Goal: Task Accomplishment & Management: Manage account settings

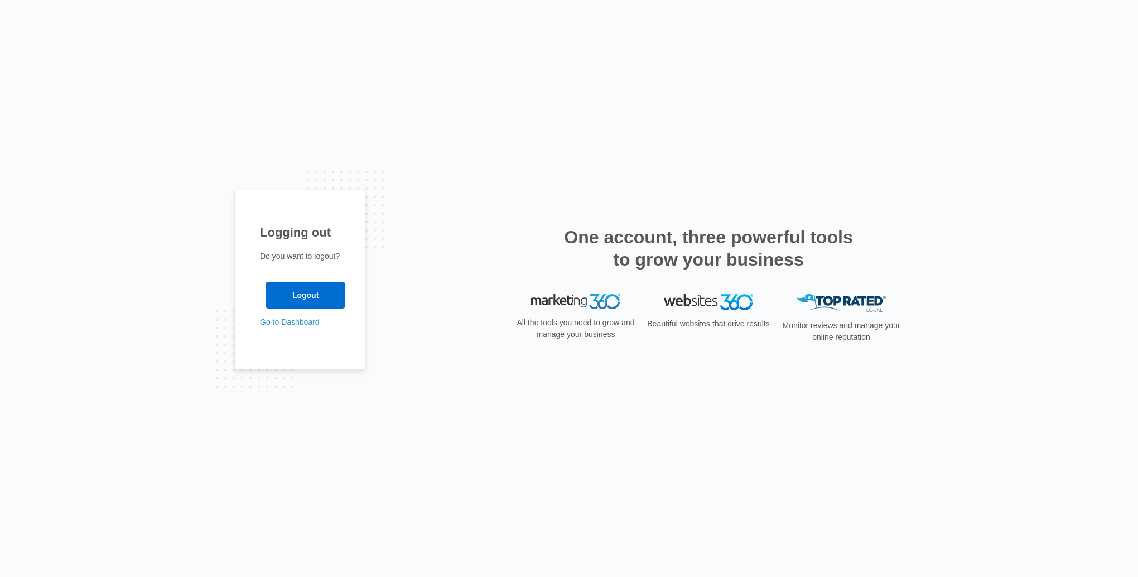
click at [281, 302] on input "Logout" at bounding box center [305, 295] width 80 height 27
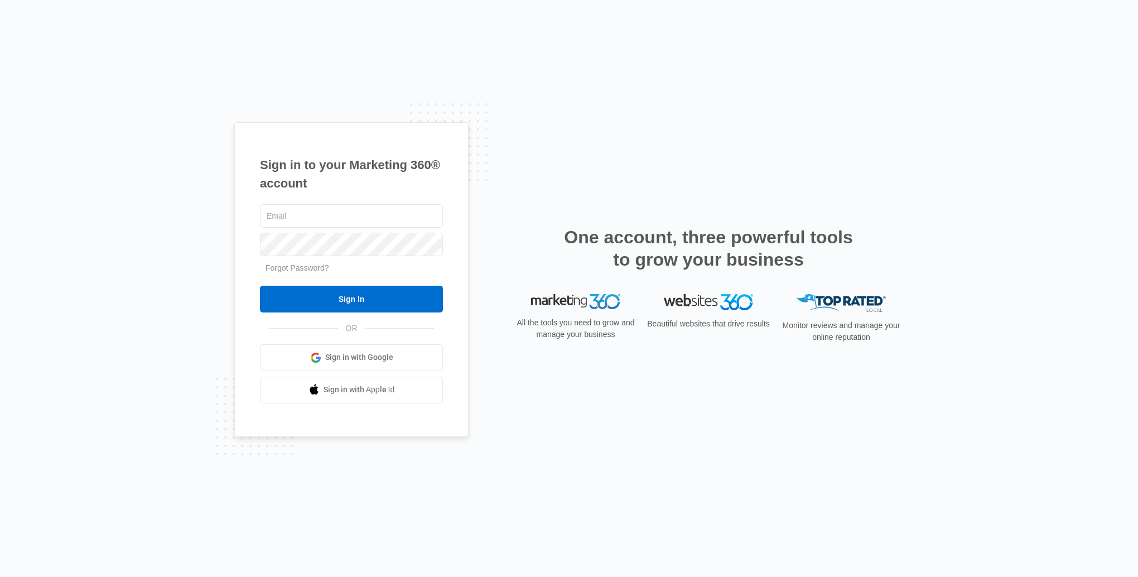
type input "[EMAIL_ADDRESS][DOMAIN_NAME]"
click at [281, 302] on input "Sign In" at bounding box center [351, 299] width 183 height 27
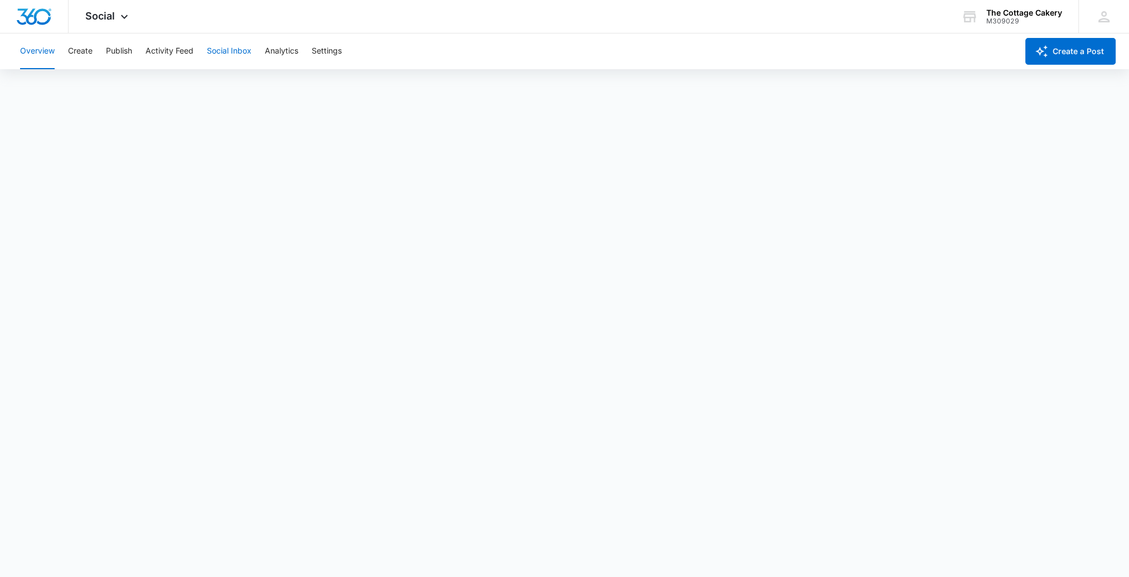
click at [234, 54] on button "Social Inbox" at bounding box center [229, 51] width 45 height 36
click at [121, 19] on icon at bounding box center [124, 16] width 13 height 13
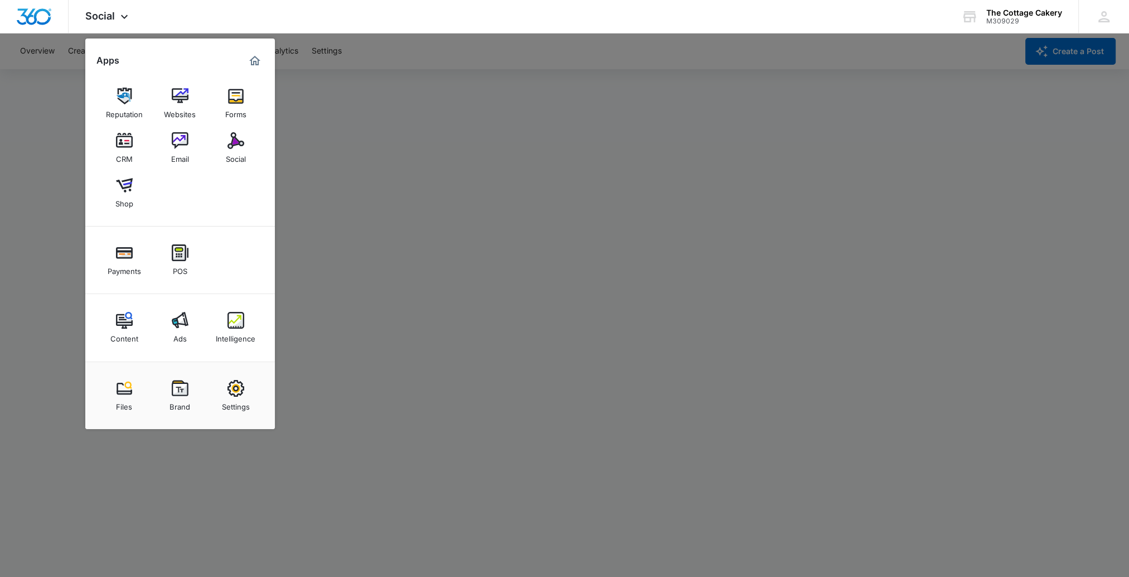
click at [123, 144] on img at bounding box center [124, 140] width 17 height 17
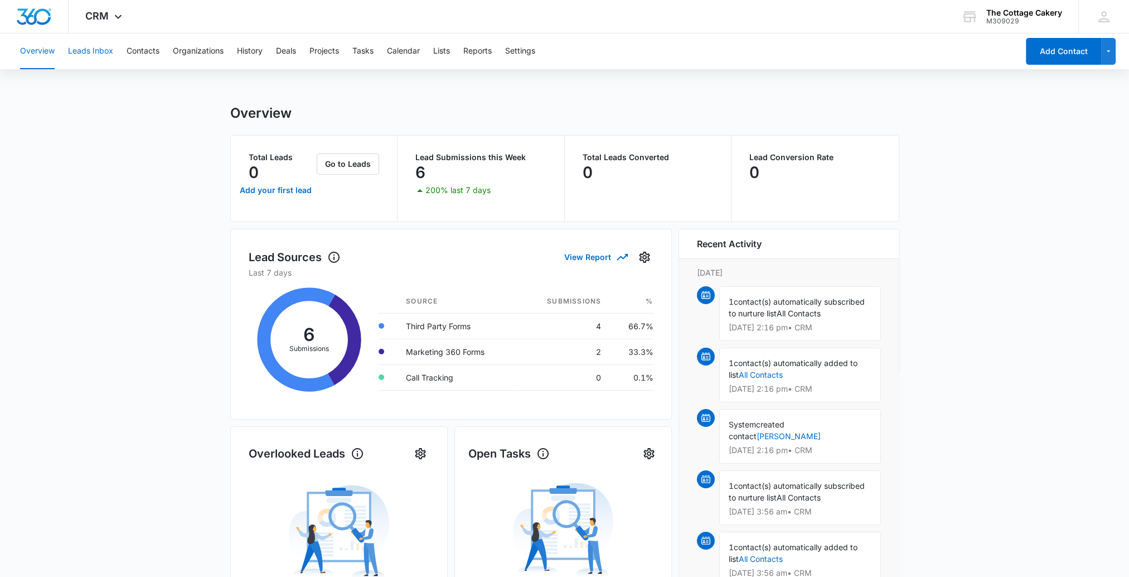
click at [88, 55] on button "Leads Inbox" at bounding box center [90, 51] width 45 height 36
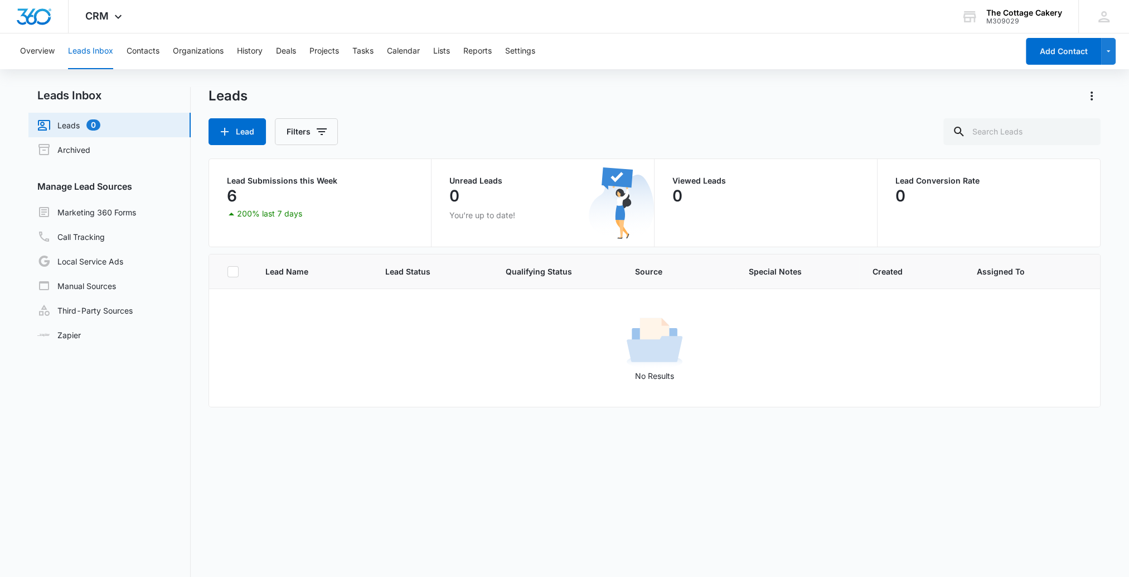
click at [112, 209] on link "Marketing 360 Forms" at bounding box center [86, 211] width 99 height 13
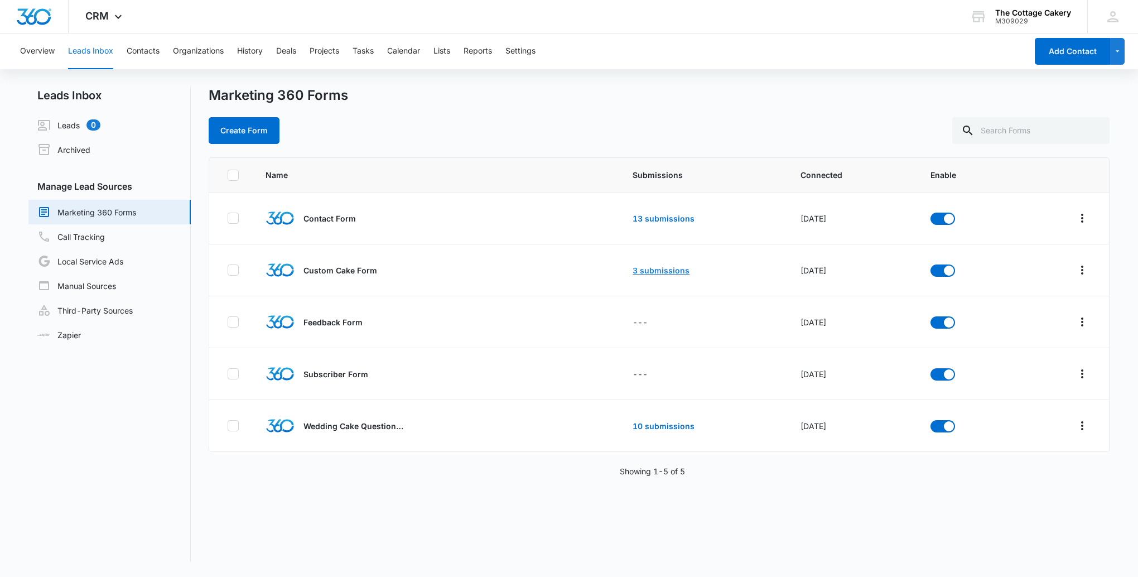
click at [663, 269] on link "3 submissions" at bounding box center [660, 269] width 57 height 9
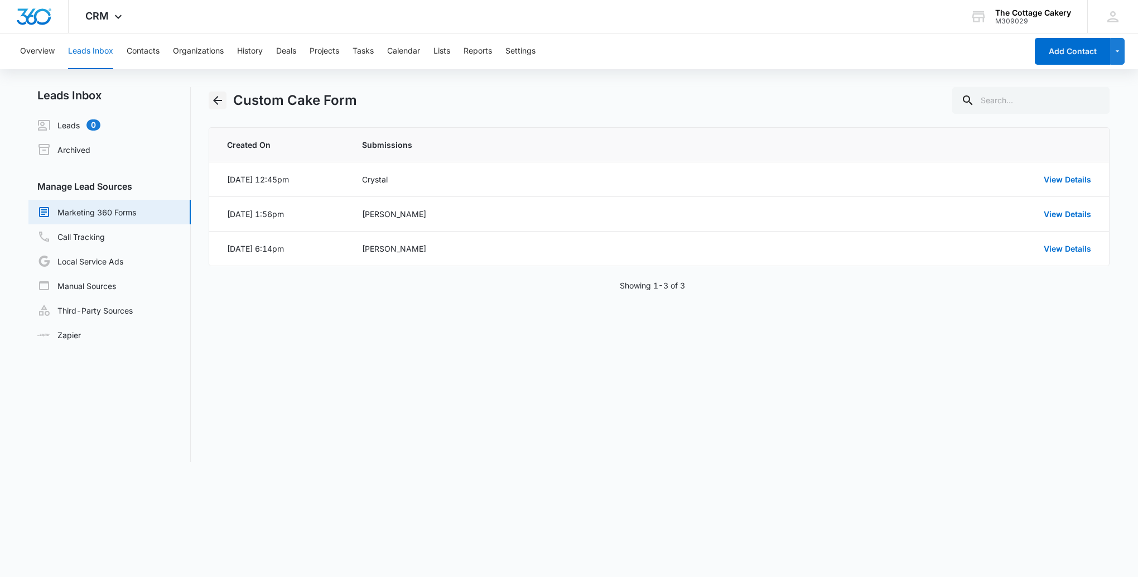
click at [218, 98] on icon "Back" at bounding box center [217, 100] width 13 height 13
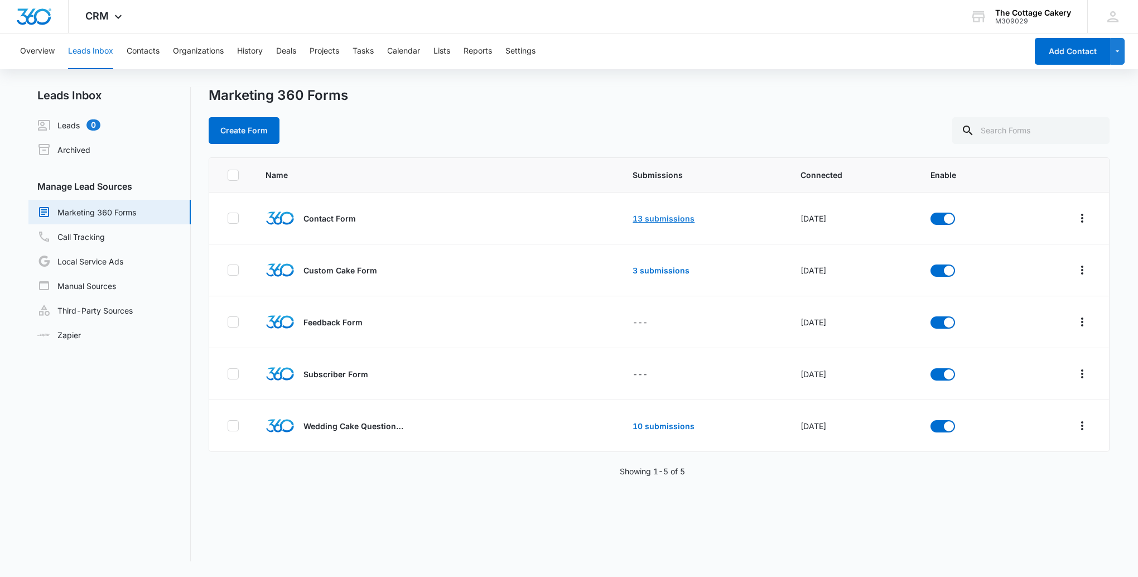
click at [650, 221] on link "13 submissions" at bounding box center [663, 218] width 62 height 9
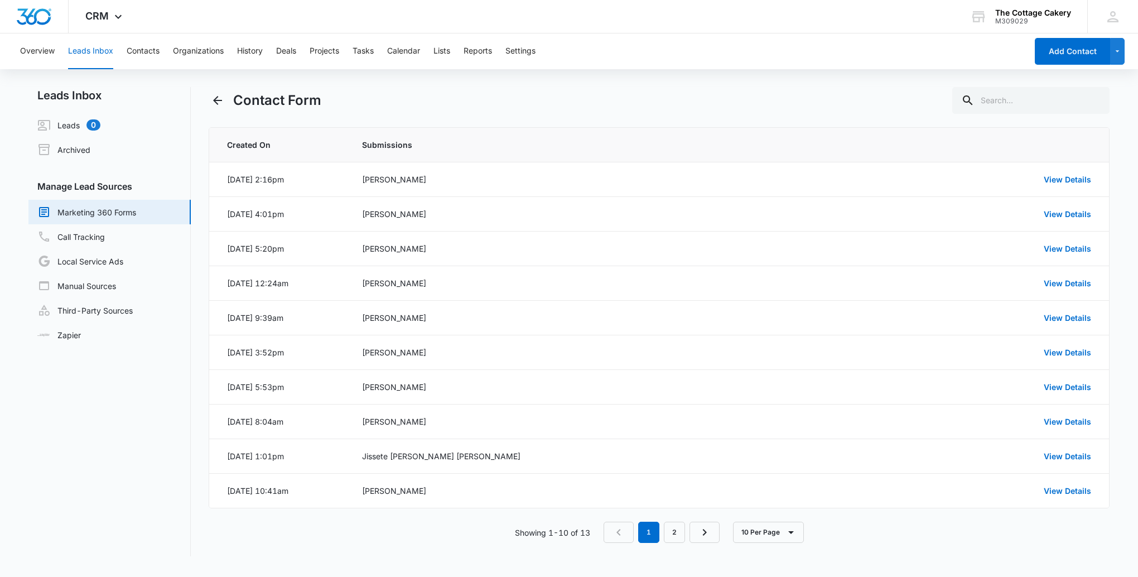
click at [395, 180] on div "[PERSON_NAME]" at bounding box center [615, 179] width 507 height 12
click at [1054, 176] on link "View Details" at bounding box center [1067, 179] width 47 height 9
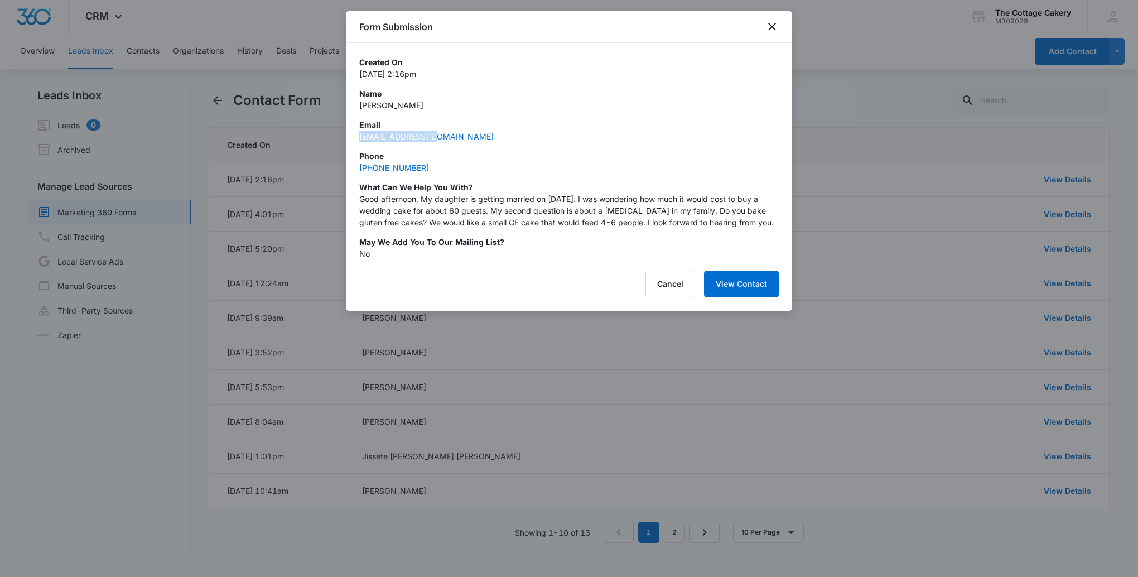
drag, startPoint x: 439, startPoint y: 137, endPoint x: 361, endPoint y: 142, distance: 77.7
click at [361, 142] on div "Created On [DATE] 2:16pm Name [PERSON_NAME] Email [EMAIL_ADDRESS][DOMAIN_NAME] …" at bounding box center [568, 157] width 419 height 203
copy link "[EMAIL_ADDRESS][DOMAIN_NAME]"
drag, startPoint x: 752, startPoint y: 222, endPoint x: 359, endPoint y: 189, distance: 394.1
click at [359, 189] on div "What can we help you with? Good afternoon, My daughter is getting married on [D…" at bounding box center [568, 204] width 419 height 47
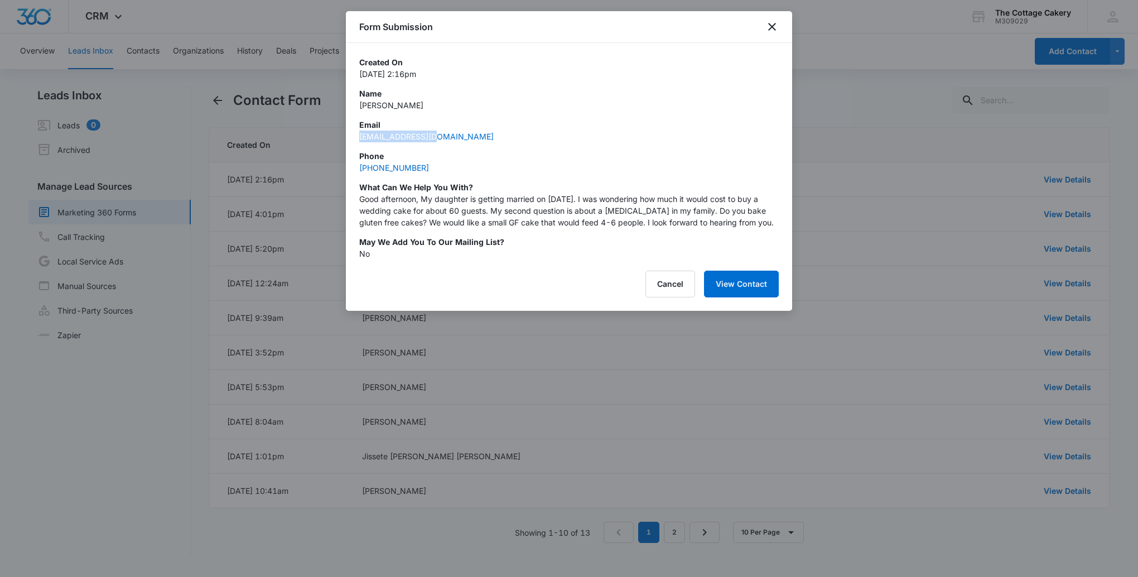
copy div "What can we help you with? Good afternoon, My daughter is getting married on [D…"
click at [477, 294] on div "Cancel View Contact" at bounding box center [568, 284] width 419 height 27
click at [772, 23] on icon "close" at bounding box center [771, 26] width 13 height 13
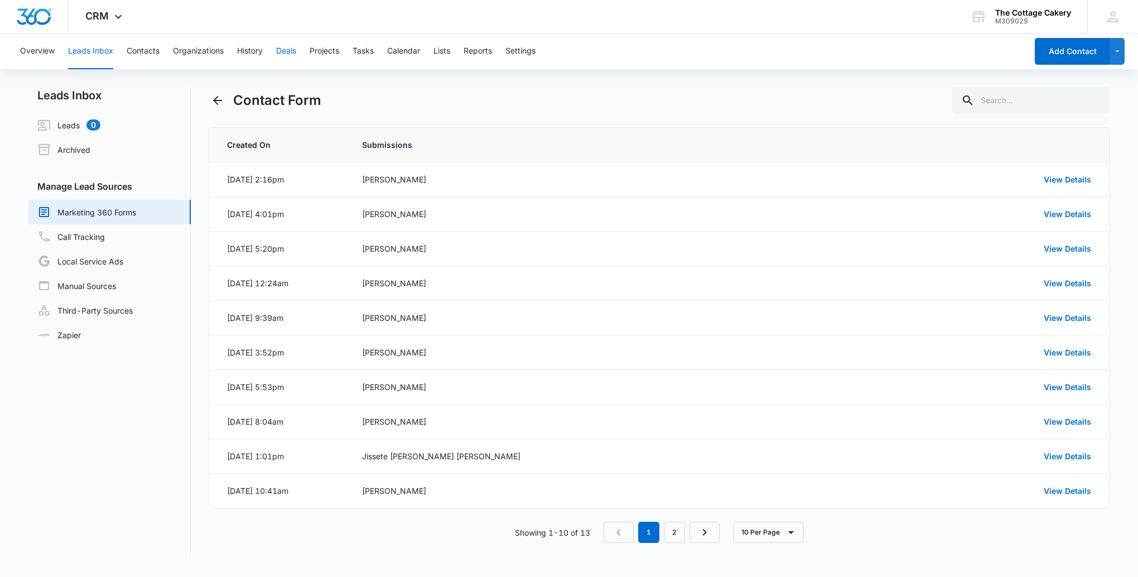
click at [294, 50] on button "Deals" at bounding box center [286, 51] width 20 height 36
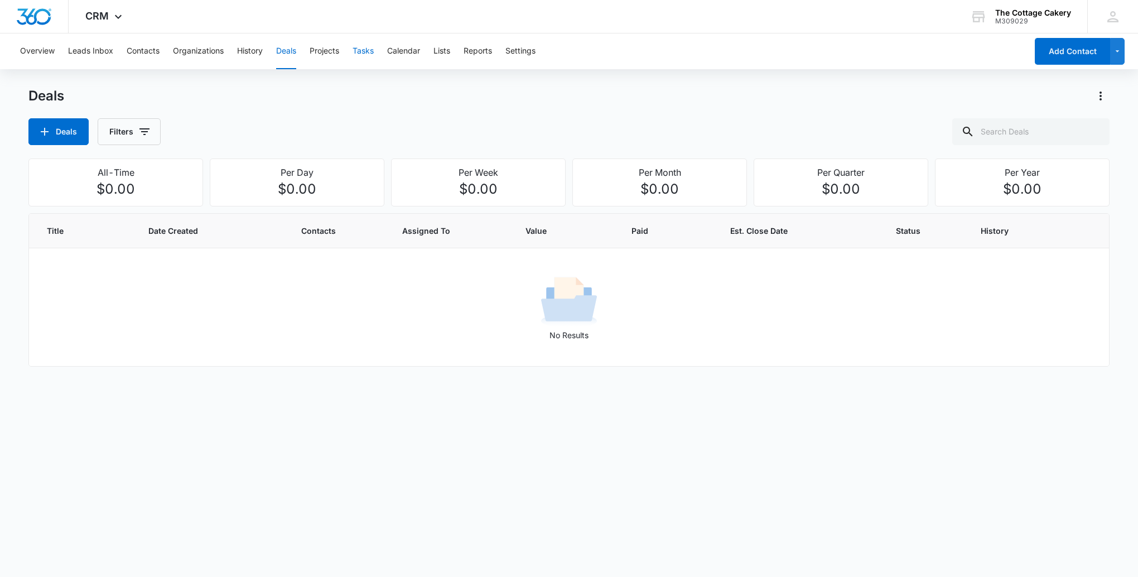
click at [365, 51] on button "Tasks" at bounding box center [363, 51] width 21 height 36
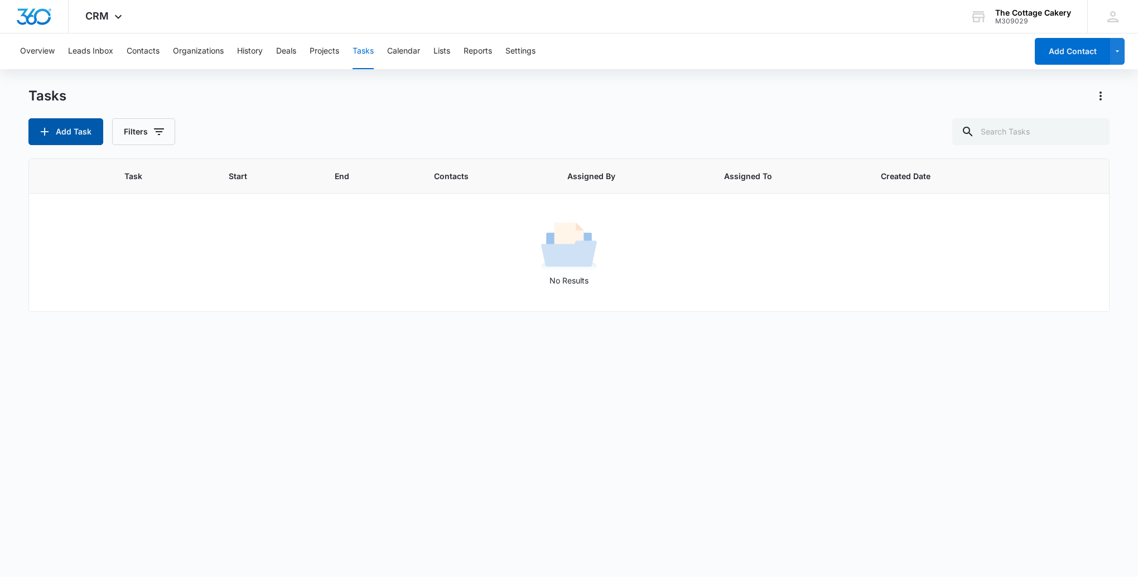
click at [86, 133] on button "Add Task" at bounding box center [65, 131] width 75 height 27
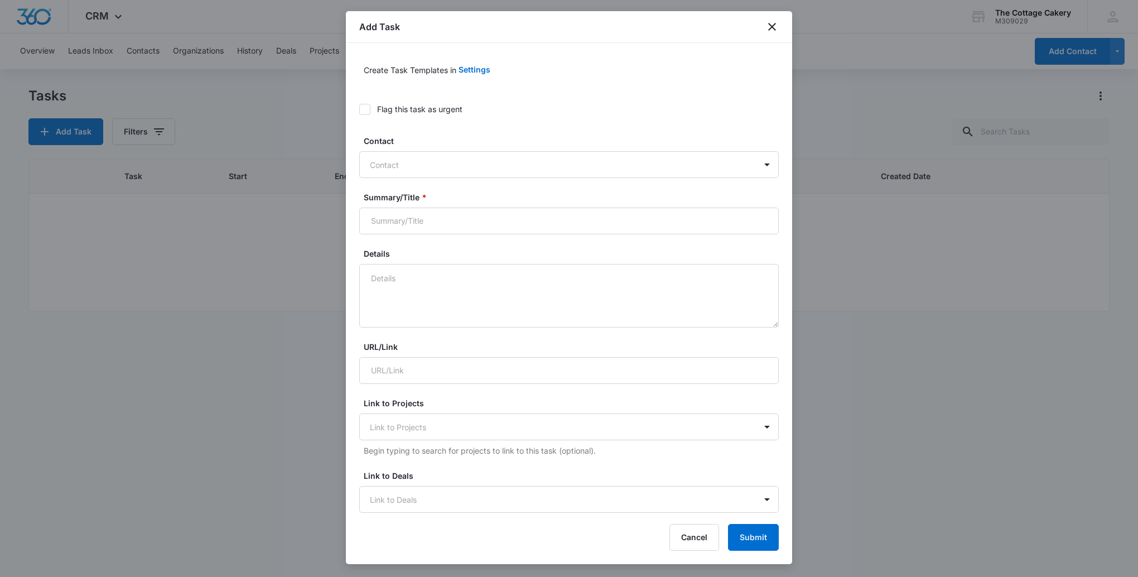
click at [420, 161] on div at bounding box center [562, 165] width 385 height 14
click at [684, 542] on button "Cancel" at bounding box center [694, 537] width 50 height 27
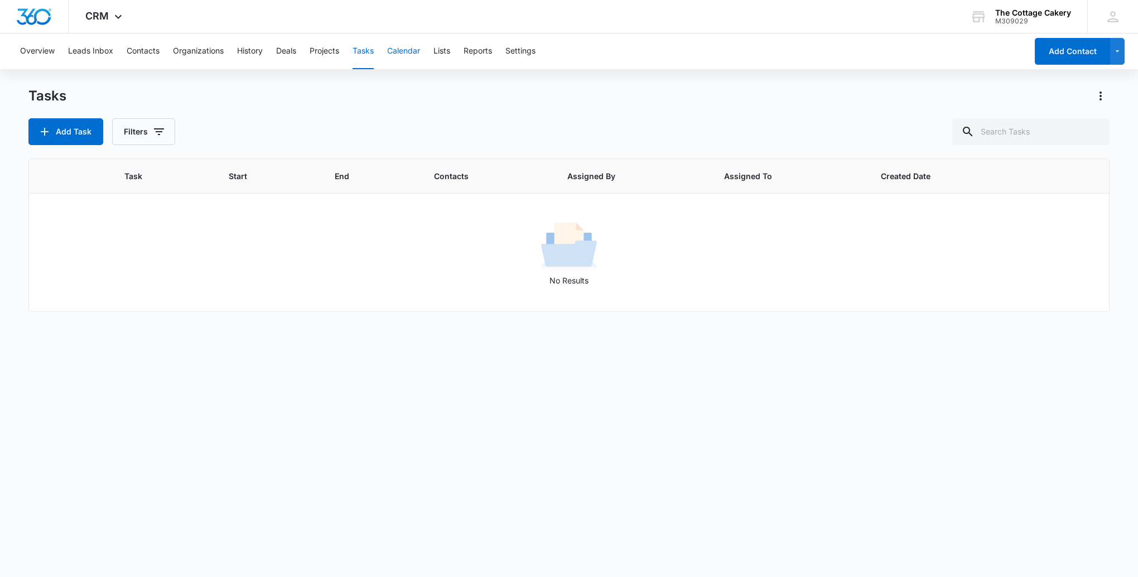
click at [397, 51] on button "Calendar" at bounding box center [403, 51] width 33 height 36
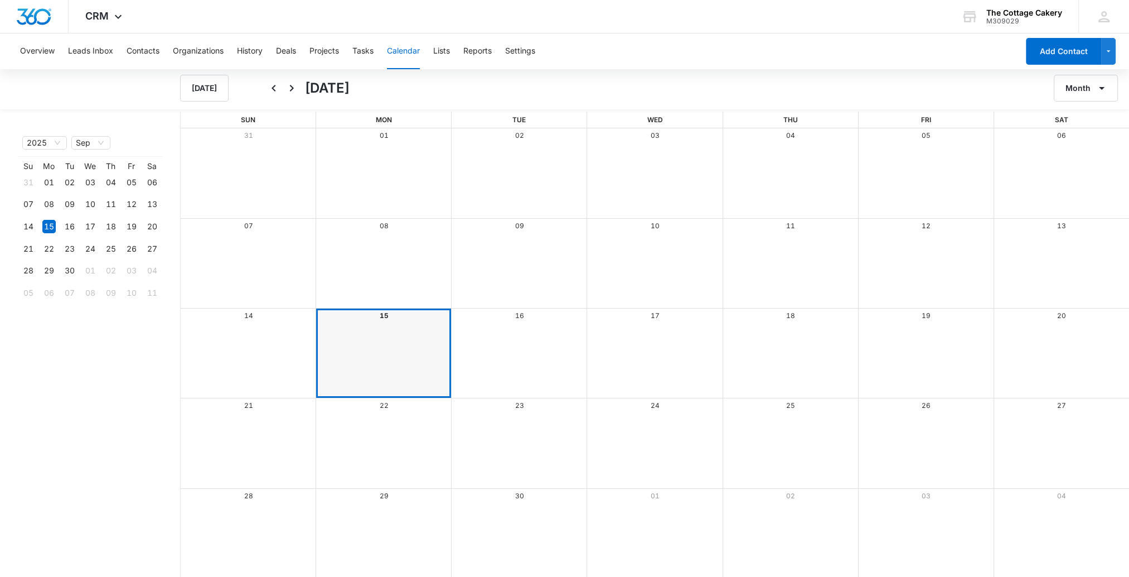
click at [109, 18] on div "CRM Apps Reputation Websites Forms CRM Email Social Shop Payments POS Content A…" at bounding box center [105, 16] width 73 height 33
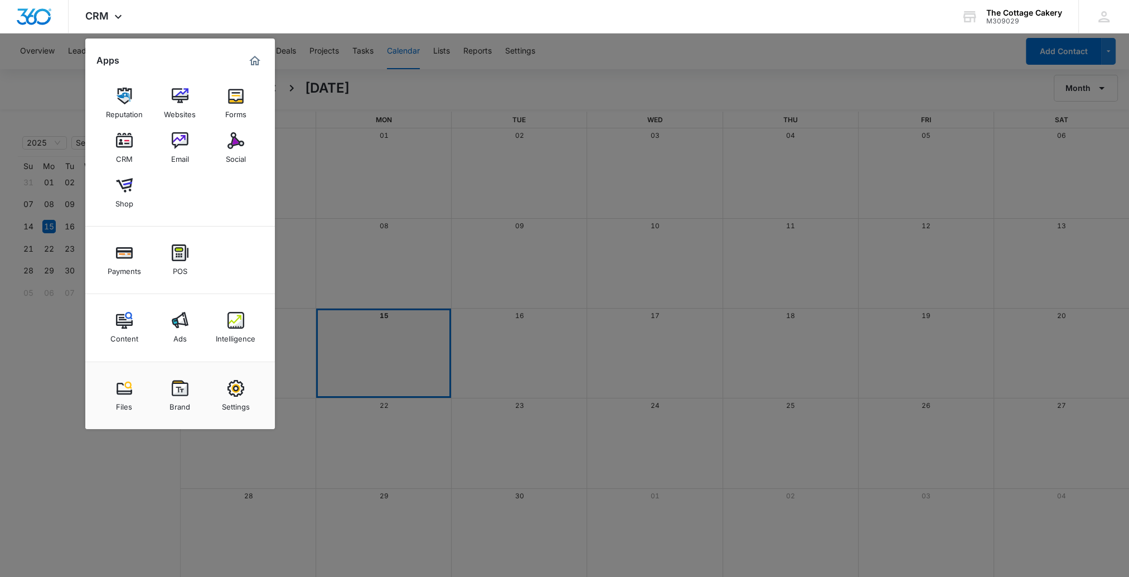
click at [120, 259] on img at bounding box center [124, 252] width 17 height 17
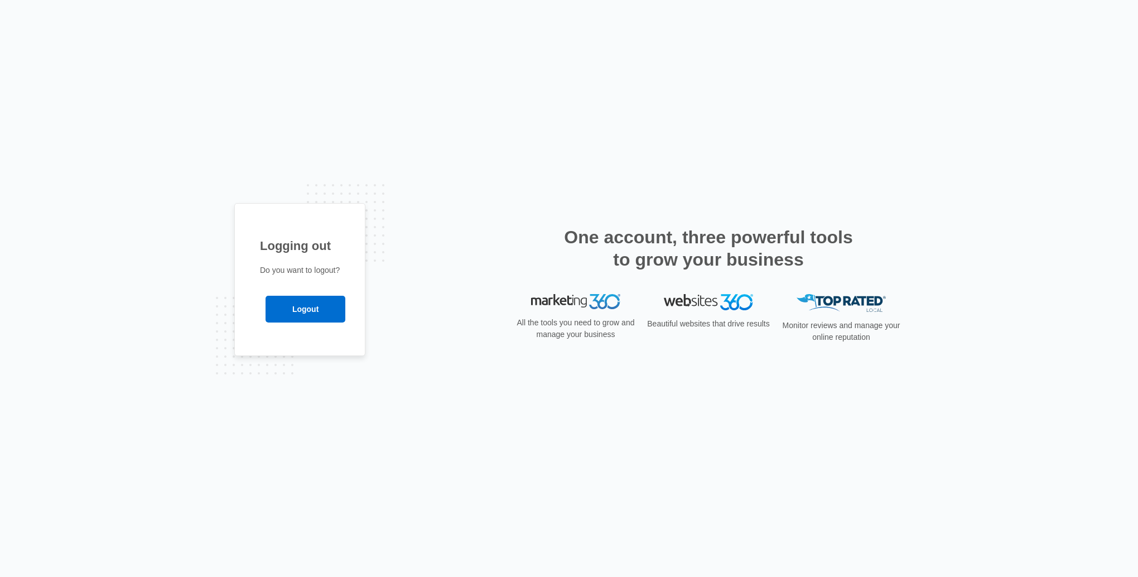
click at [286, 315] on input "Logout" at bounding box center [305, 309] width 80 height 27
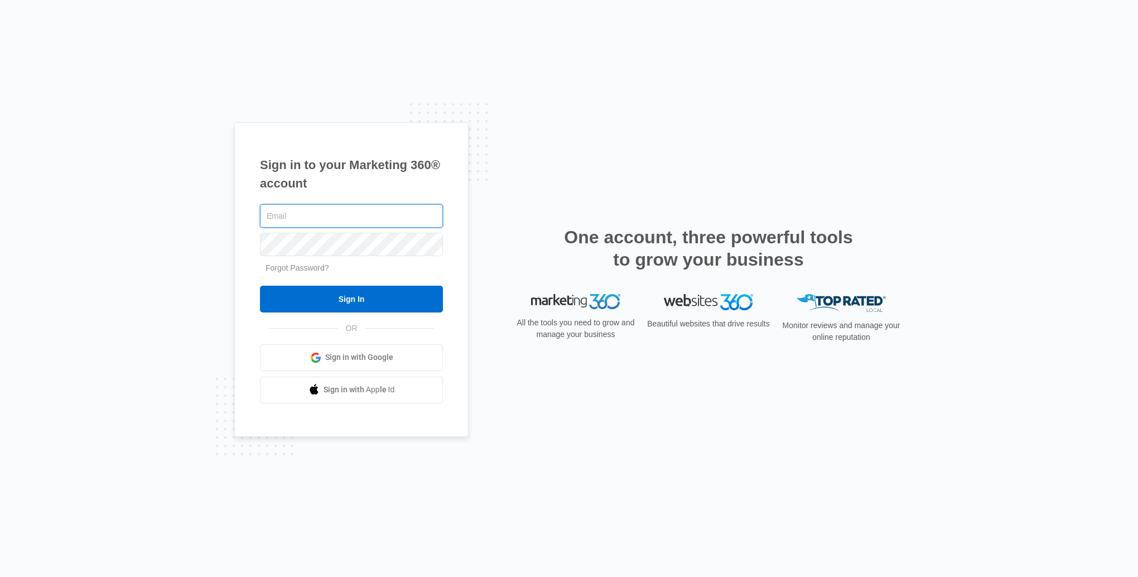
type input "[EMAIL_ADDRESS][DOMAIN_NAME]"
click at [306, 302] on input "Sign In" at bounding box center [351, 299] width 183 height 27
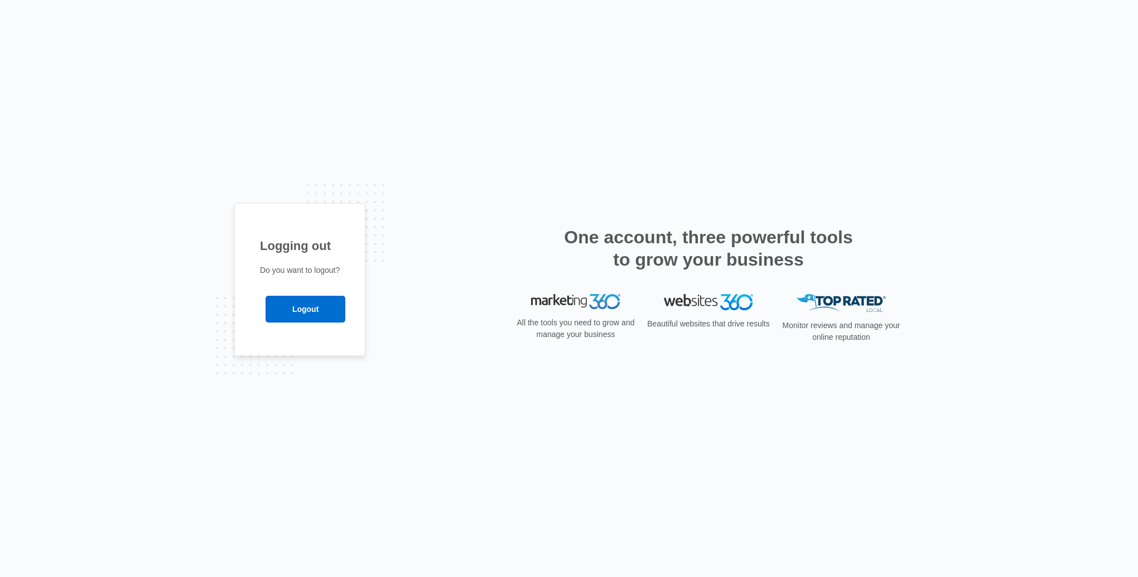
click at [318, 305] on input "Logout" at bounding box center [305, 309] width 80 height 27
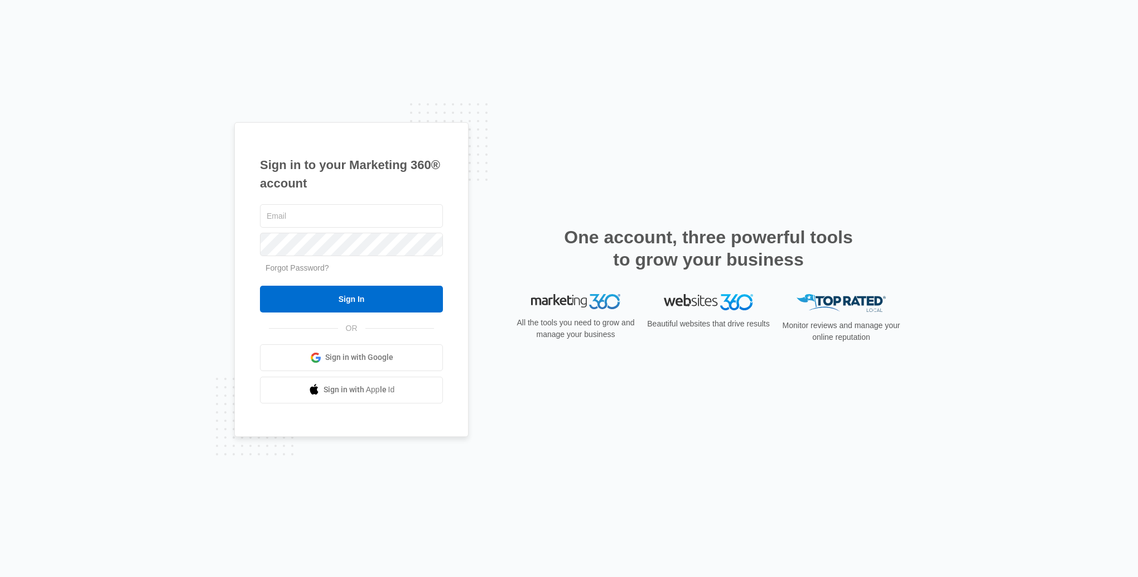
type input "[EMAIL_ADDRESS][DOMAIN_NAME]"
click at [339, 300] on input "Sign In" at bounding box center [351, 299] width 183 height 27
